Goal: Contribute content

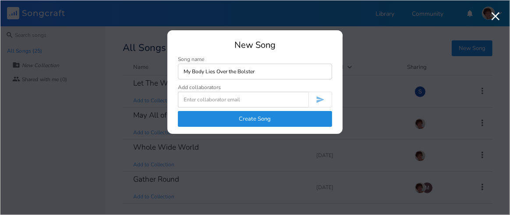
type input "My Body Lies Over the Bolster"
click at [278, 122] on button "Create Song" at bounding box center [255, 119] width 154 height 16
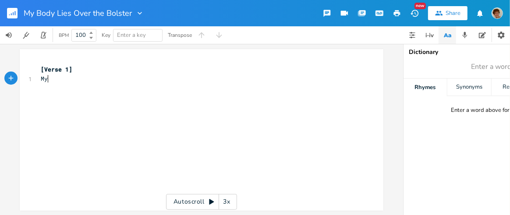
scroll to position [0, 8]
type textarea "My body lies over the bolster"
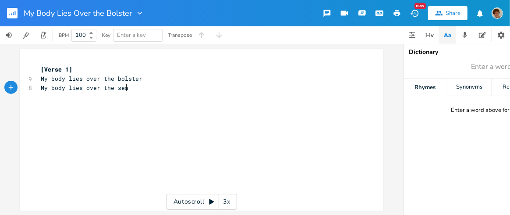
type textarea "My body lies over the seat"
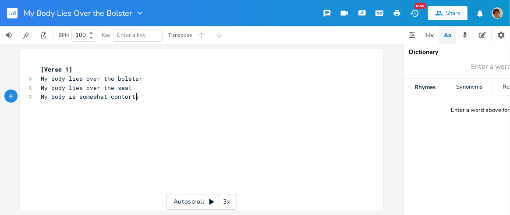
type textarea "My body is somewhat contorted"
type textarea "Oh bring back my body to me"
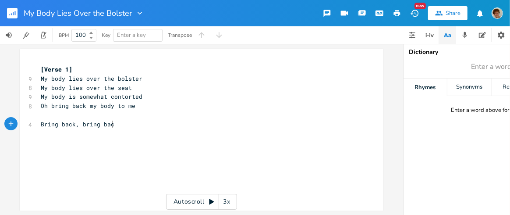
type textarea "Bring back, bring back"
type textarea "Bring back my bo"
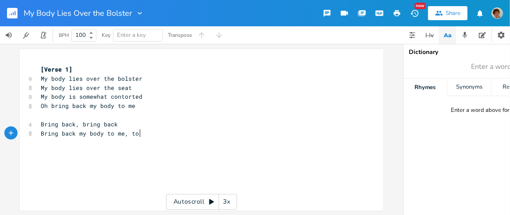
type textarea "ody to me, to me"
type textarea "Bring back, bring back"
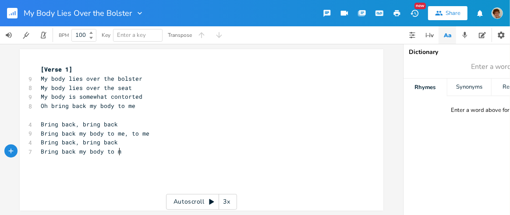
type textarea "Bring back my body to me"
click at [143, 110] on pre "​" at bounding box center [197, 114] width 317 height 9
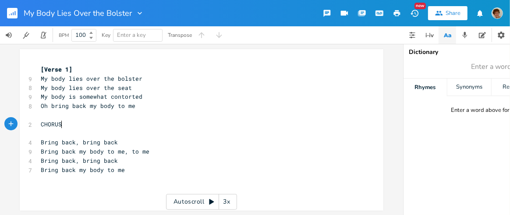
type textarea "CHORUS:"
click at [131, 173] on pre "Bring back my body to me" at bounding box center [197, 169] width 317 height 9
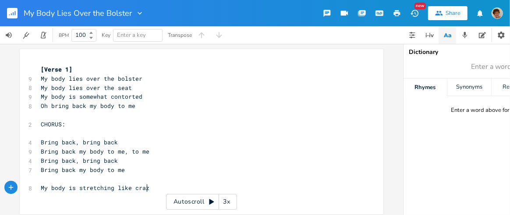
type textarea "My body is stretching like crazy"
type textarea "My heads"
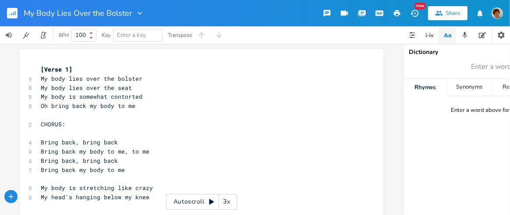
type textarea "'s hanging below my knees"
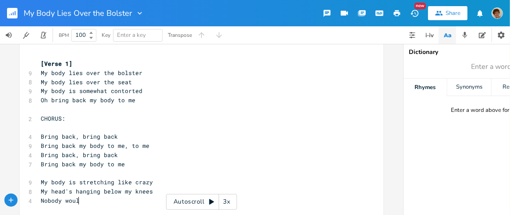
type textarea "Nobody would"
type textarea "could say I am lazy"
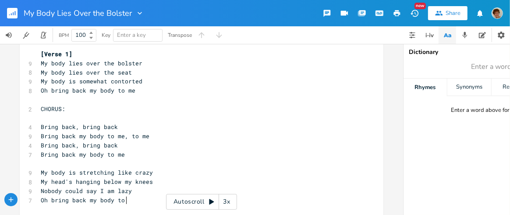
type textarea "Oh bring back my body to me"
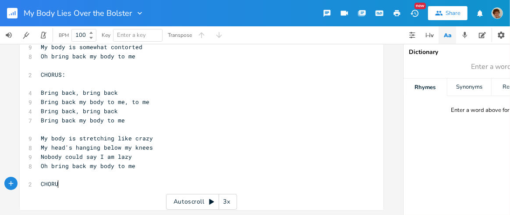
type textarea "CHORUS"
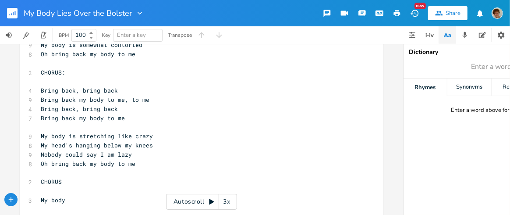
scroll to position [0, 21]
type textarea "My body lies"
type textarea "lies down in contentment"
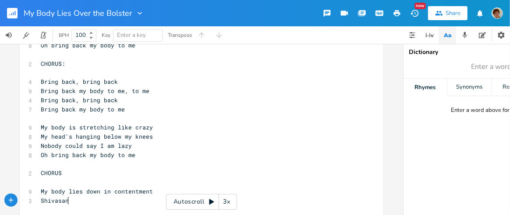
scroll to position [0, 26]
type textarea "[PERSON_NAME]'s so heavenly"
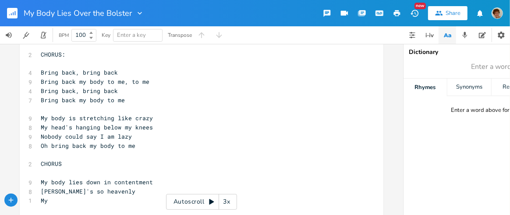
scroll to position [0, 8]
type textarea "My teacher is such a magician"
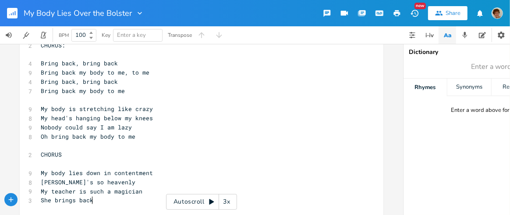
type textarea "She brings back b"
type textarea "my body to me"
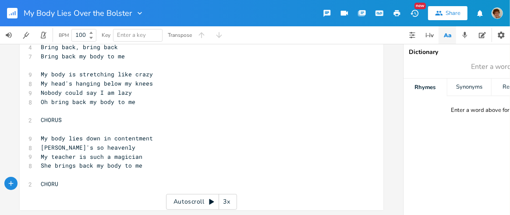
type textarea "CHORUS"
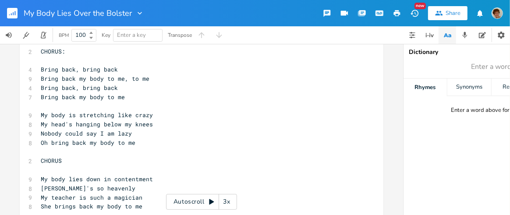
scroll to position [71, 0]
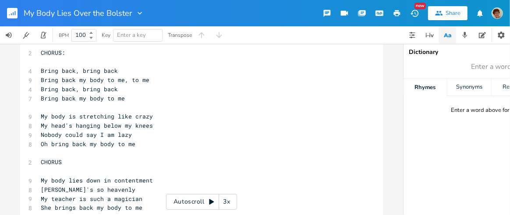
click at [143, 142] on pre "Oh bring back my body to me" at bounding box center [197, 143] width 317 height 9
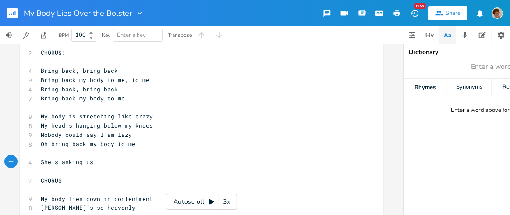
type textarea "She's asking us"
type textarea "he says we should feel our back body"
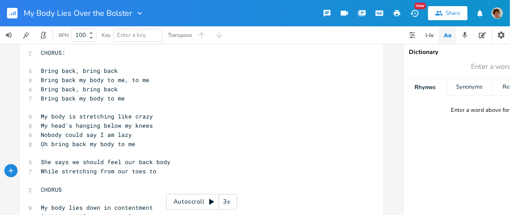
scroll to position [0, 88]
type textarea "While stretching from our toes to head"
click at [139, 168] on span "While stretching from our toes to head" at bounding box center [107, 171] width 133 height 8
click at [142, 168] on span "While stretching from our toes to head" at bounding box center [107, 171] width 133 height 8
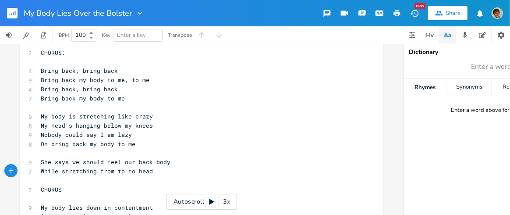
type textarea "toes"
click at [141, 169] on span "While stretching from toes to head" at bounding box center [100, 171] width 119 height 8
type textarea "our"
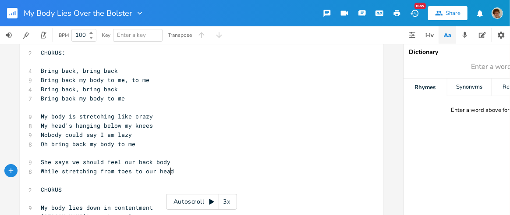
click at [175, 167] on pre "While stretching from toes to our head" at bounding box center [197, 171] width 317 height 9
type textarea "s"
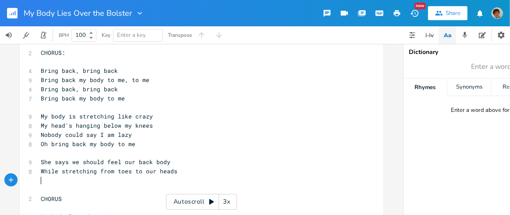
click at [166, 158] on pre "She says we should feel our back body" at bounding box center [197, 161] width 317 height 9
type textarea "odies"
click at [128, 168] on span "While stretching from toes to our heads" at bounding box center [109, 171] width 137 height 8
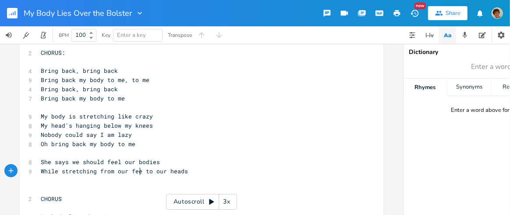
type textarea "our feet"
click at [93, 169] on span "While stretching from our feet to our heads" at bounding box center [116, 171] width 151 height 8
type textarea "And stretch"
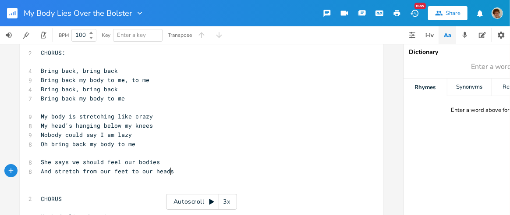
click at [182, 169] on pre "And stretch from our feet to our heads" at bounding box center [197, 171] width 317 height 9
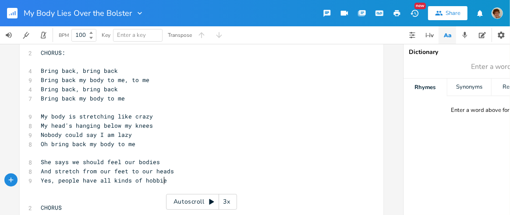
type textarea "Yes, people have all kinds of hobbies"
click at [175, 171] on pre "And stretch from our feet to our heads" at bounding box center [197, 171] width 317 height 9
type textarea "ch from our head to our toes"
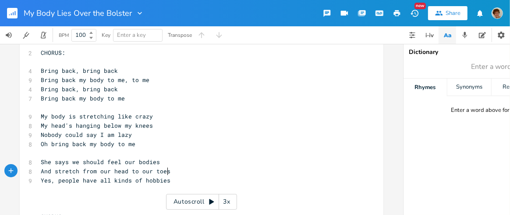
scroll to position [0, 73]
click at [187, 182] on pre "Yes, people have all kinds of hobbies" at bounding box center [197, 180] width 317 height 9
type textarea "We are all working on the next pose"
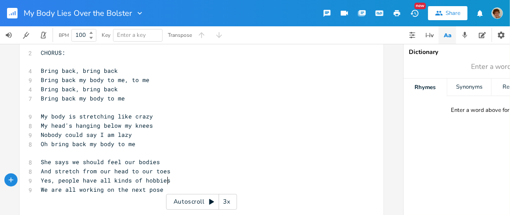
click at [164, 178] on span "Yes, people have all kinds of hobbies" at bounding box center [106, 180] width 130 height 8
type textarea "For us this is more than a hobby"
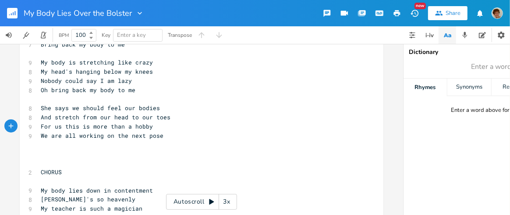
scroll to position [129, 0]
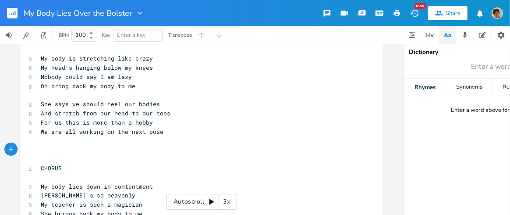
click at [118, 153] on pre "​" at bounding box center [197, 149] width 317 height 9
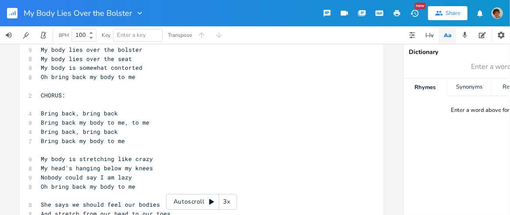
scroll to position [0, 0]
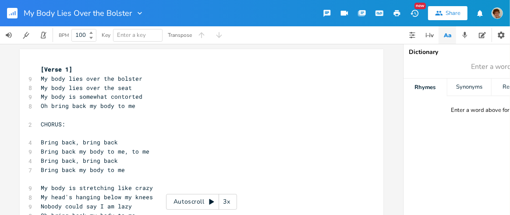
click at [73, 67] on pre "[Verse 1]" at bounding box center [197, 69] width 317 height 9
type textarea "My Bo"
type textarea "MY BODY LIES OVER THE BOLSTER"
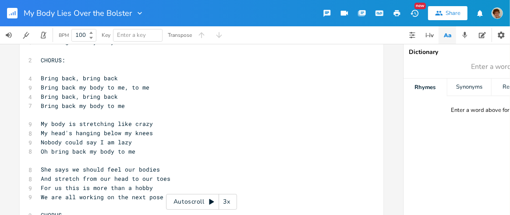
scroll to position [74, 0]
click at [144, 149] on pre "Oh bring back my body to me" at bounding box center [197, 150] width 317 height 9
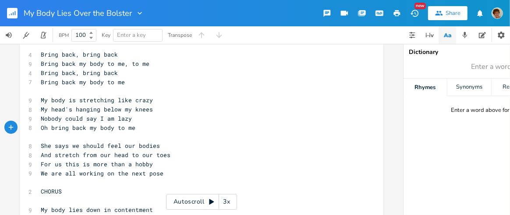
scroll to position [100, 0]
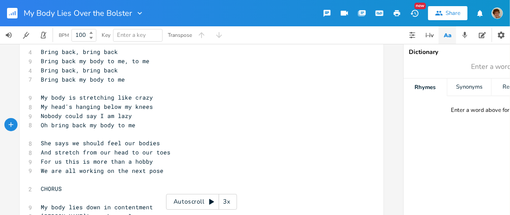
click at [100, 170] on span "We are all working on the next pose" at bounding box center [102, 171] width 123 height 8
type textarea "love fou"
type textarea "cusing hard"
click at [151, 169] on span "We love focusing hard on the next pose" at bounding box center [107, 171] width 133 height 8
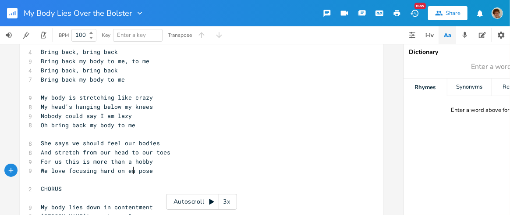
type textarea "each"
click at [110, 168] on span "We love focusing hard on each pose" at bounding box center [100, 171] width 119 height 8
type textarea "in"
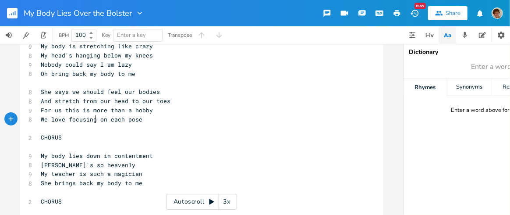
scroll to position [154, 0]
